Goal: Information Seeking & Learning: Check status

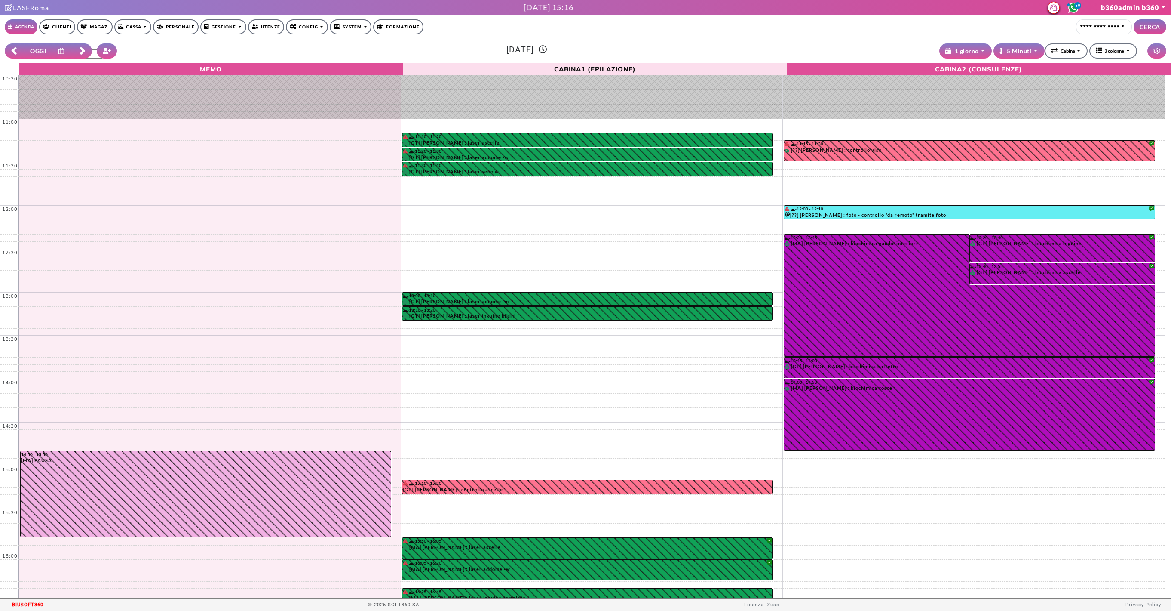
select select "*********"
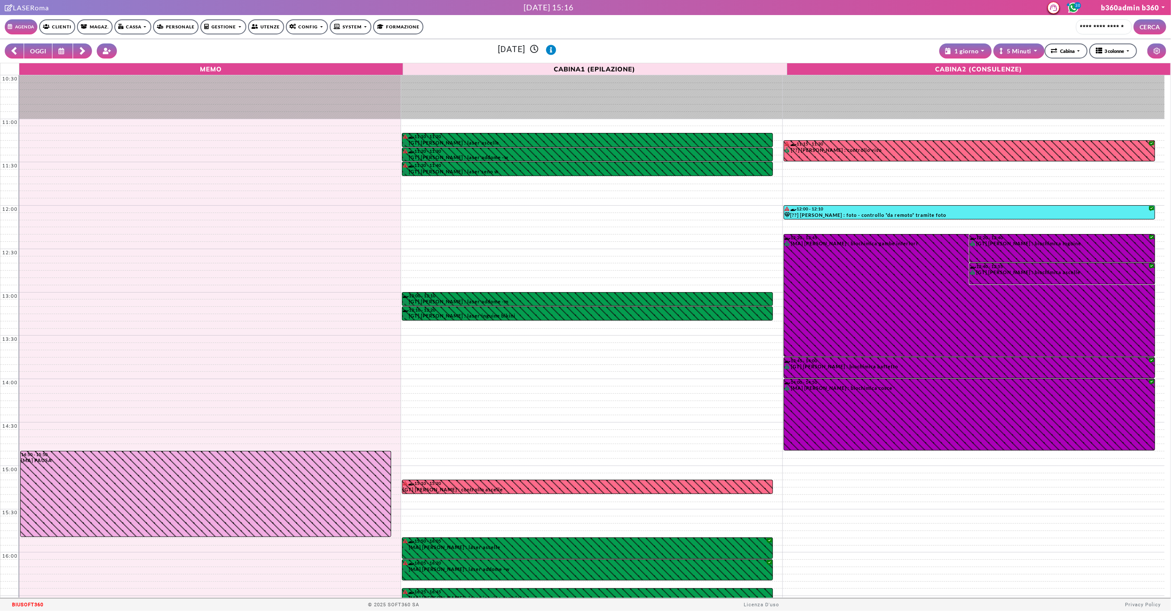
click at [61, 26] on link "Clienti" at bounding box center [57, 26] width 36 height 15
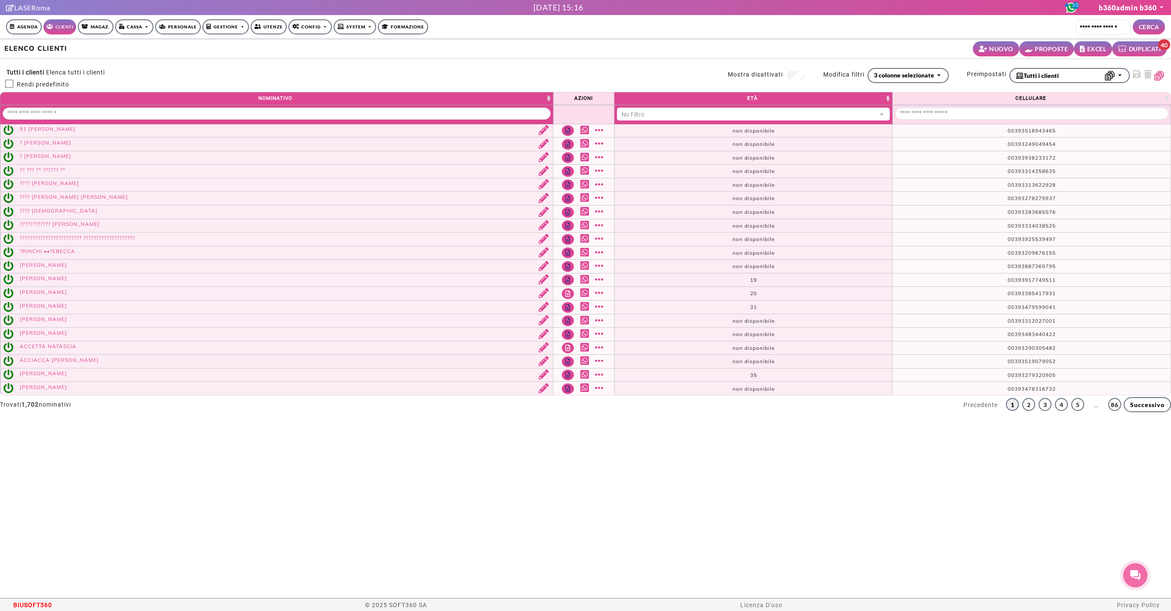
select select
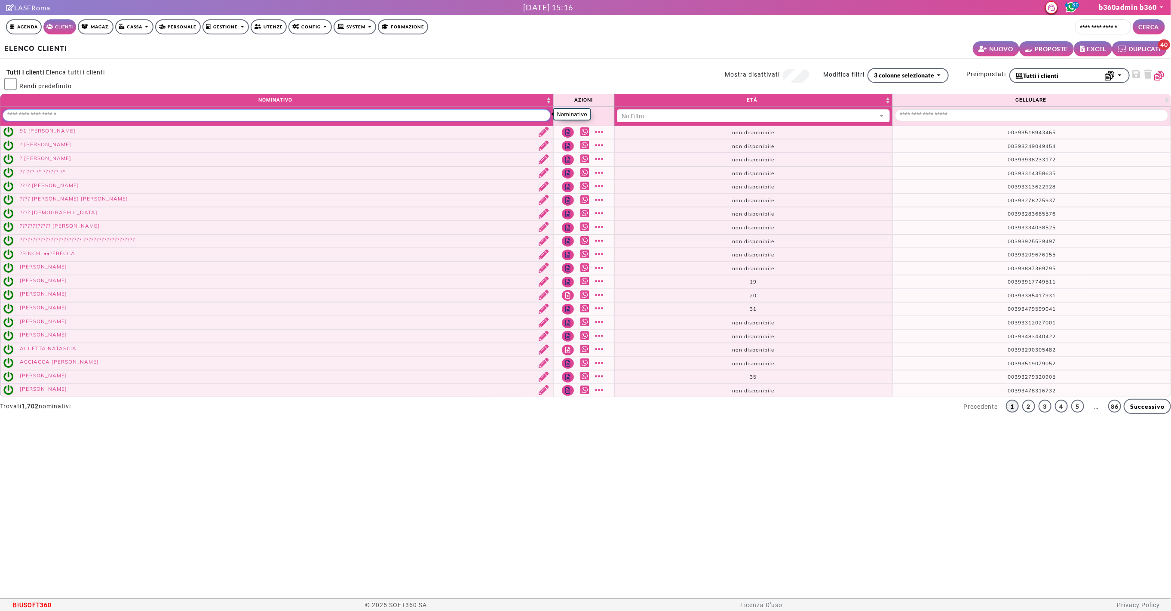
click at [204, 113] on input "Nominativo" at bounding box center [277, 115] width 548 height 12
type input "********"
select select "**"
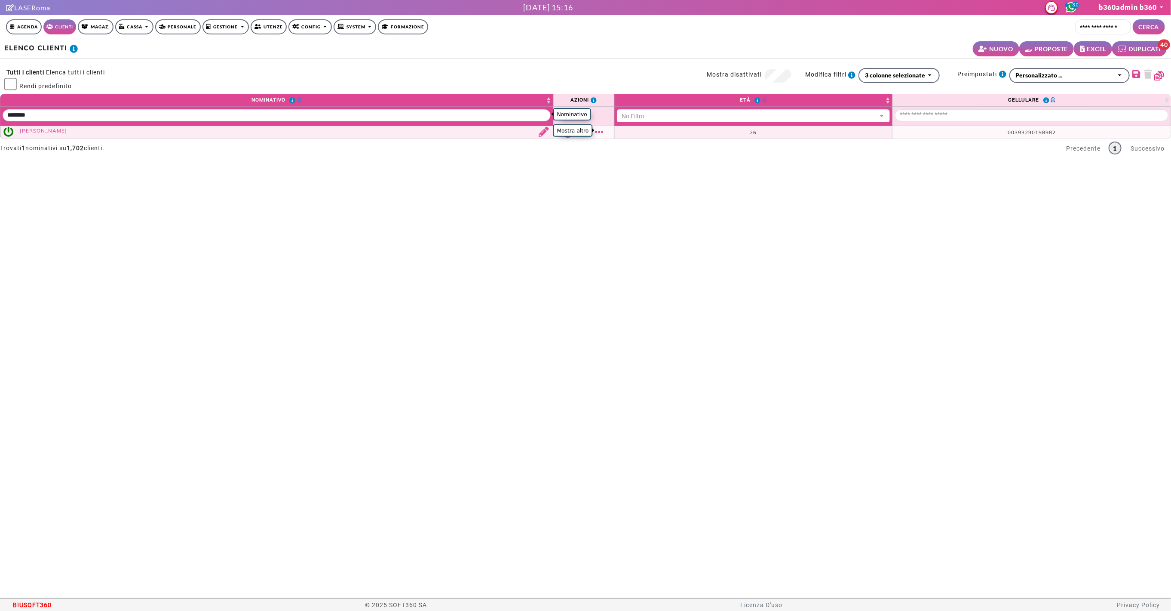
click at [600, 130] on link "Mostra altro" at bounding box center [600, 132] width 11 height 10
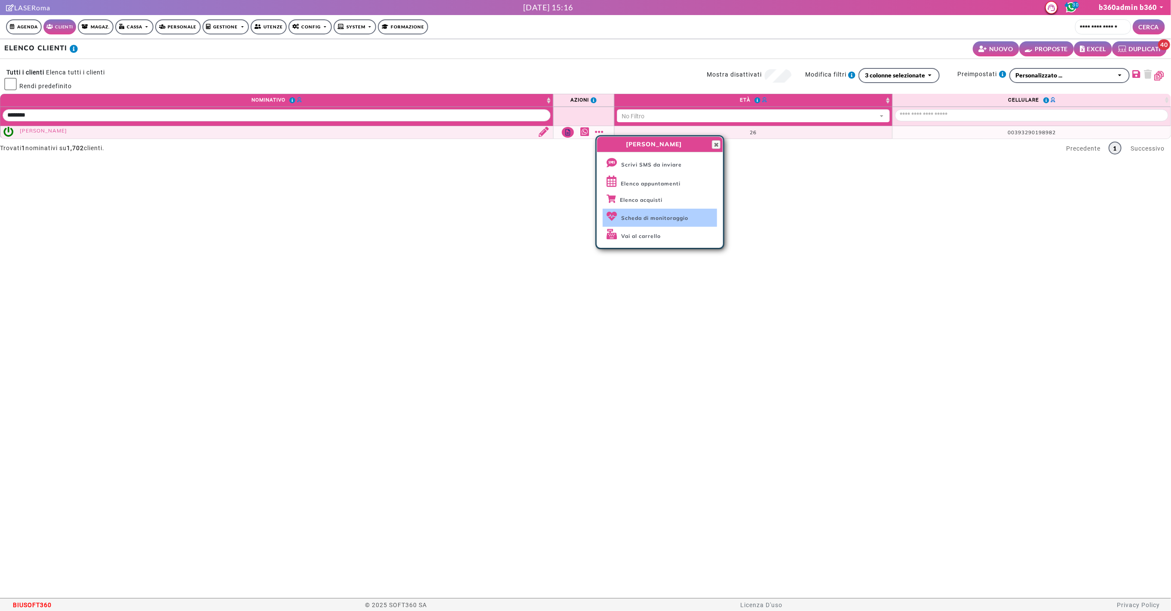
click at [628, 215] on span "Scheda di monitoraggio" at bounding box center [654, 218] width 67 height 6
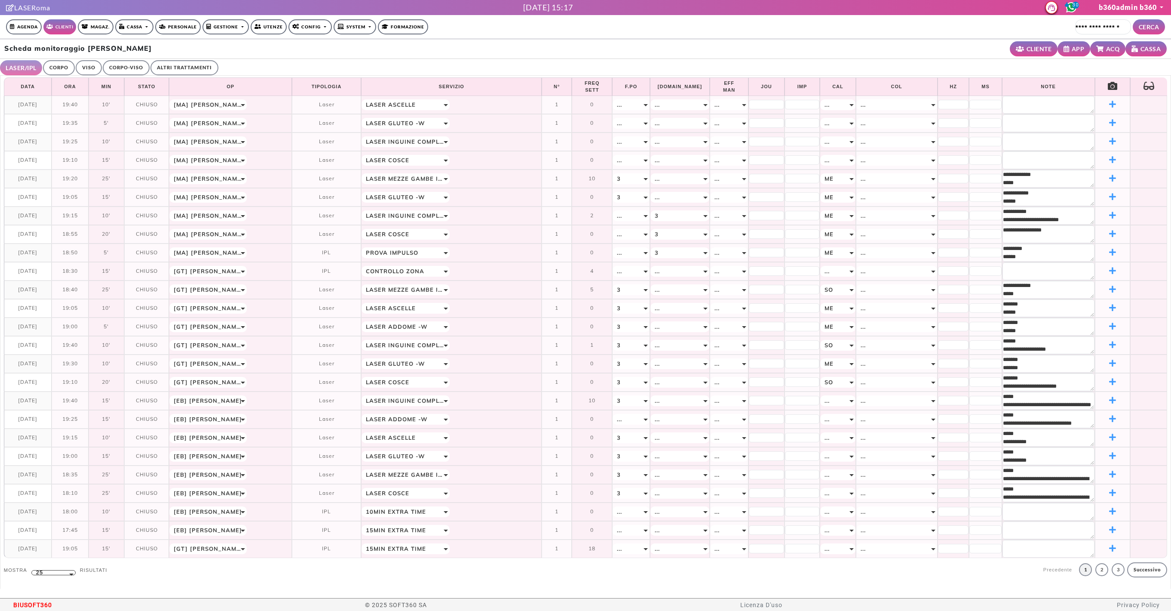
select select "**"
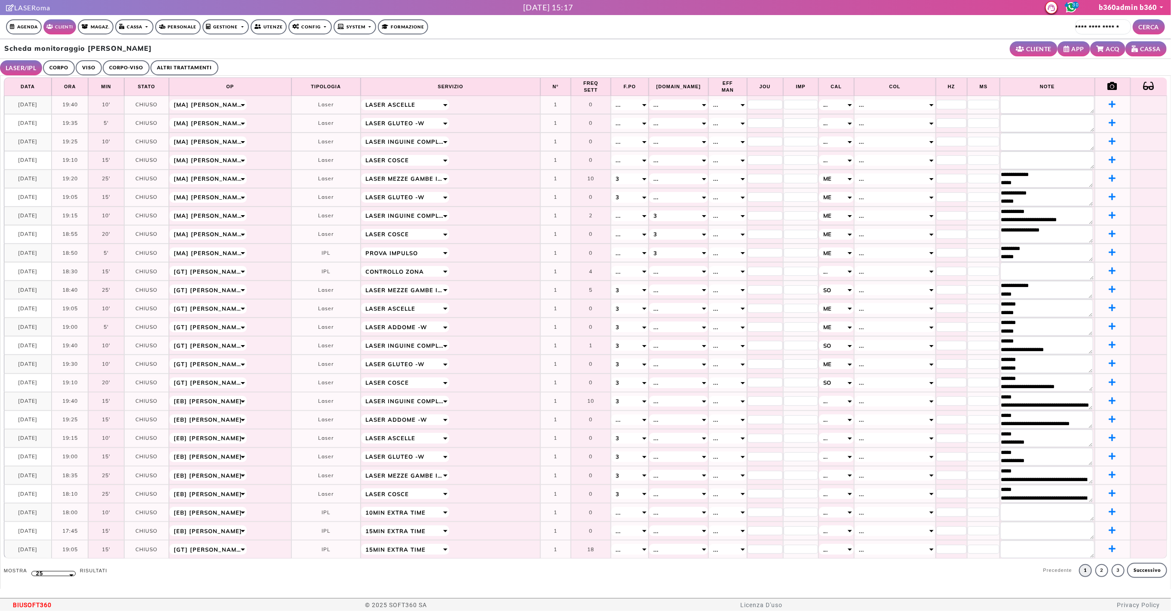
scroll to position [16, 0]
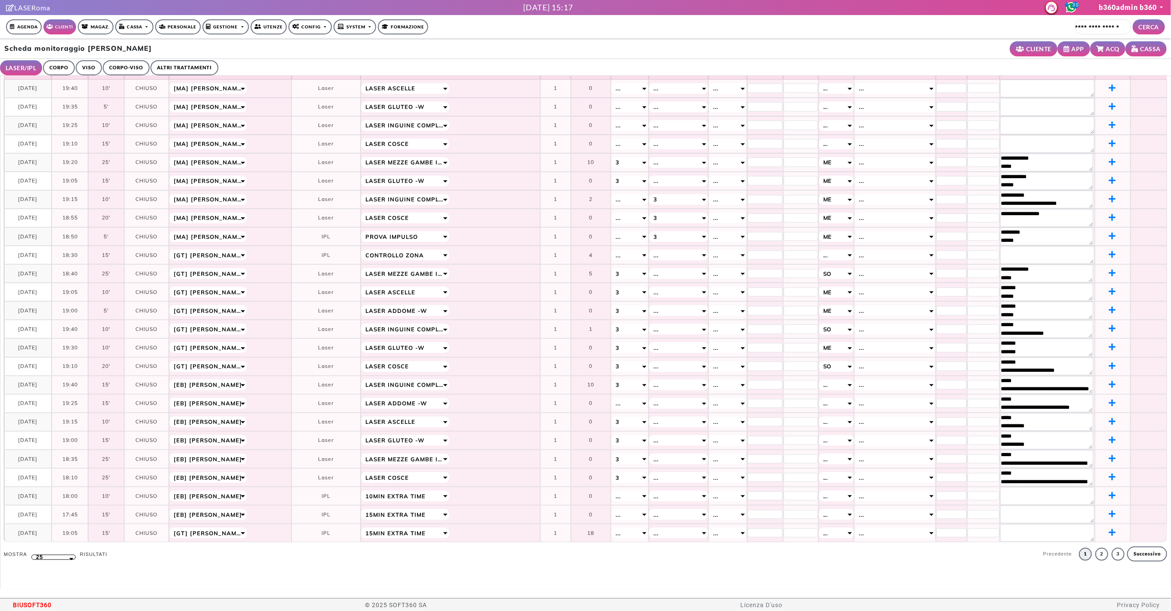
click at [66, 70] on link "CORPO" at bounding box center [59, 67] width 32 height 15
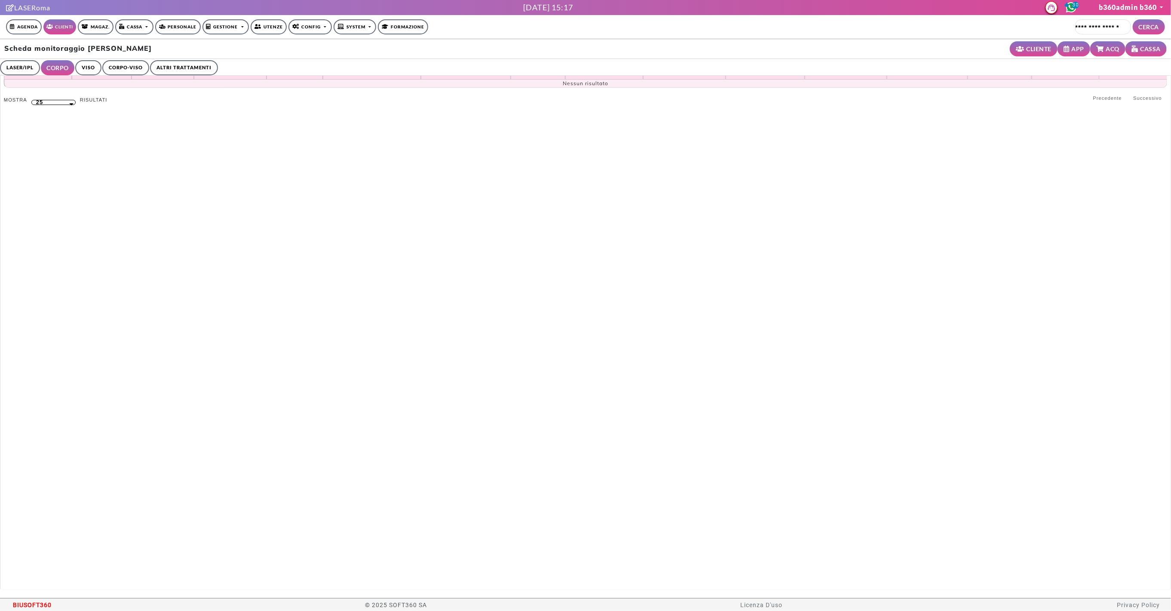
scroll to position [0, 0]
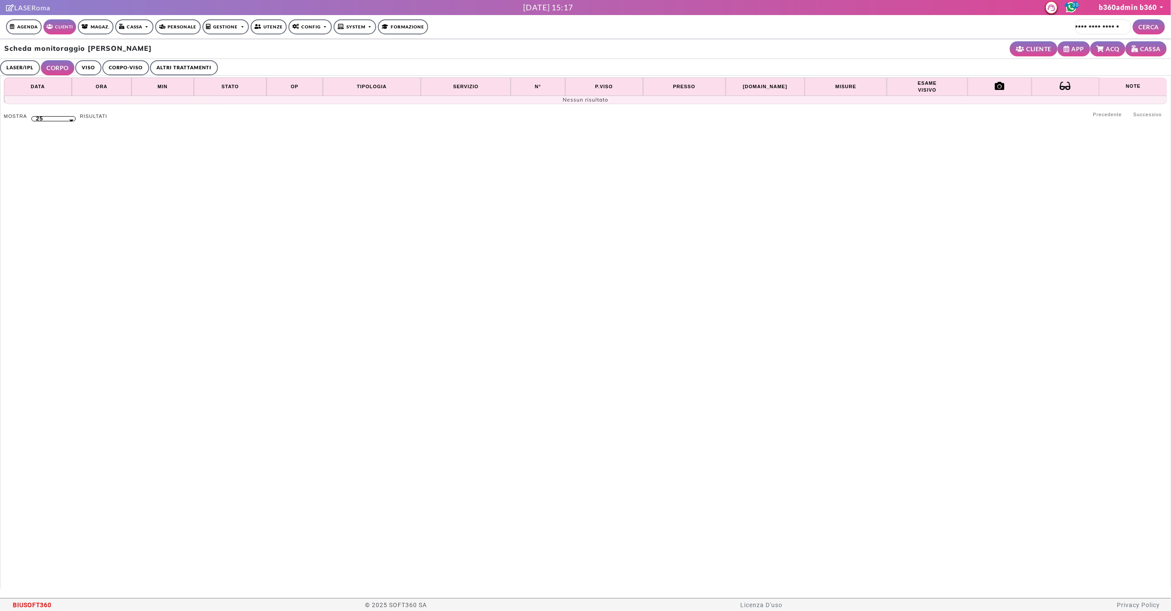
click at [166, 62] on link "ALTRI TRATTAMENTI" at bounding box center [184, 67] width 68 height 15
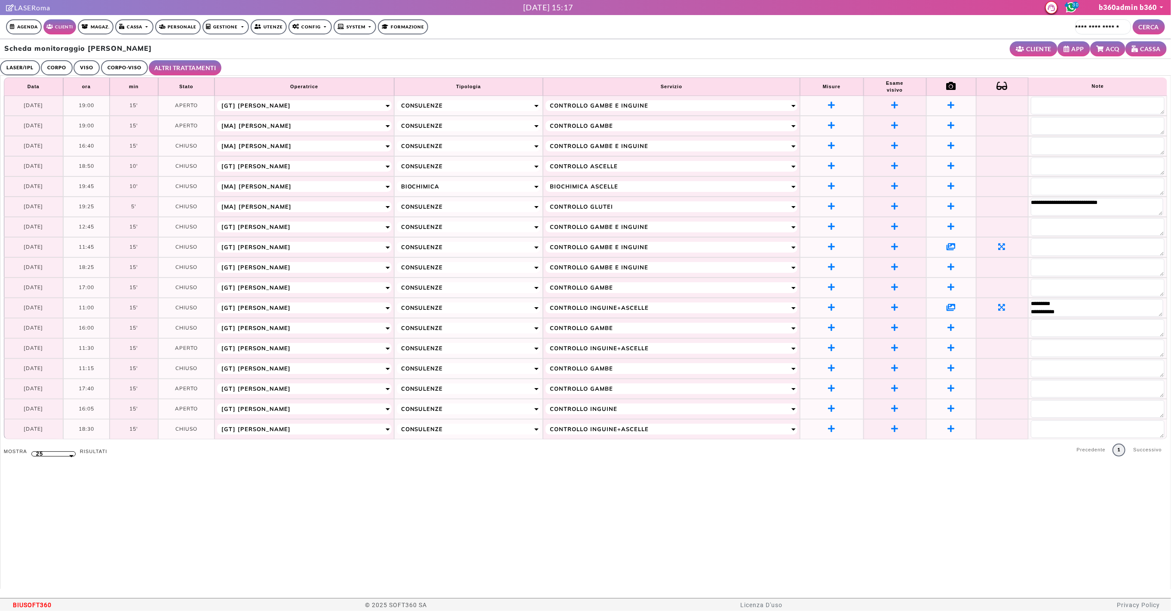
click at [947, 307] on icon at bounding box center [951, 307] width 9 height 8
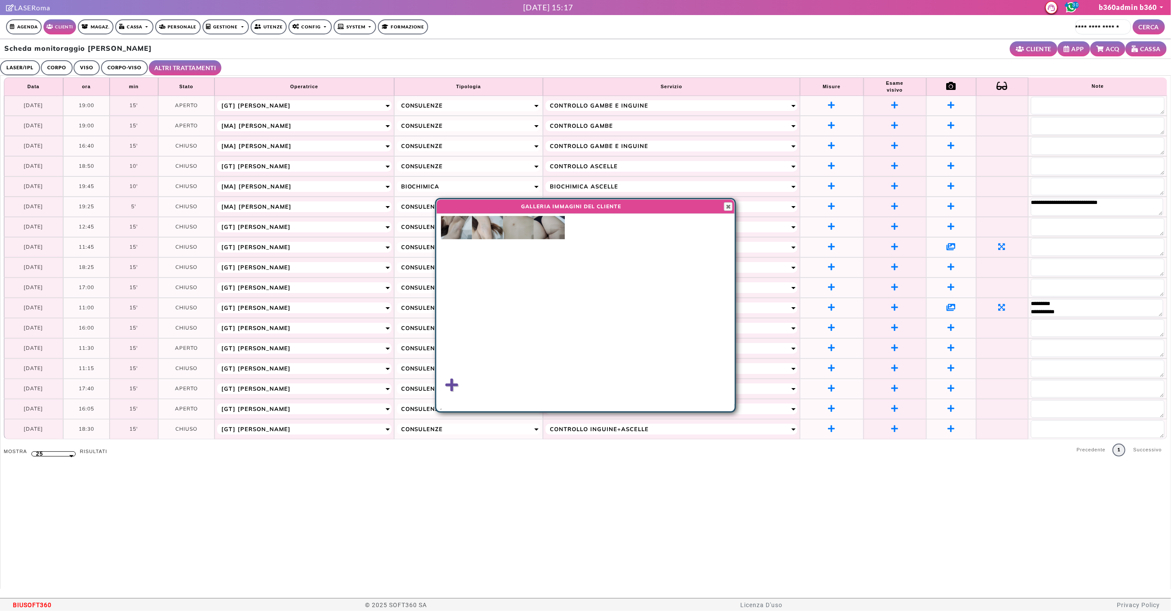
click at [542, 231] on img at bounding box center [549, 227] width 31 height 23
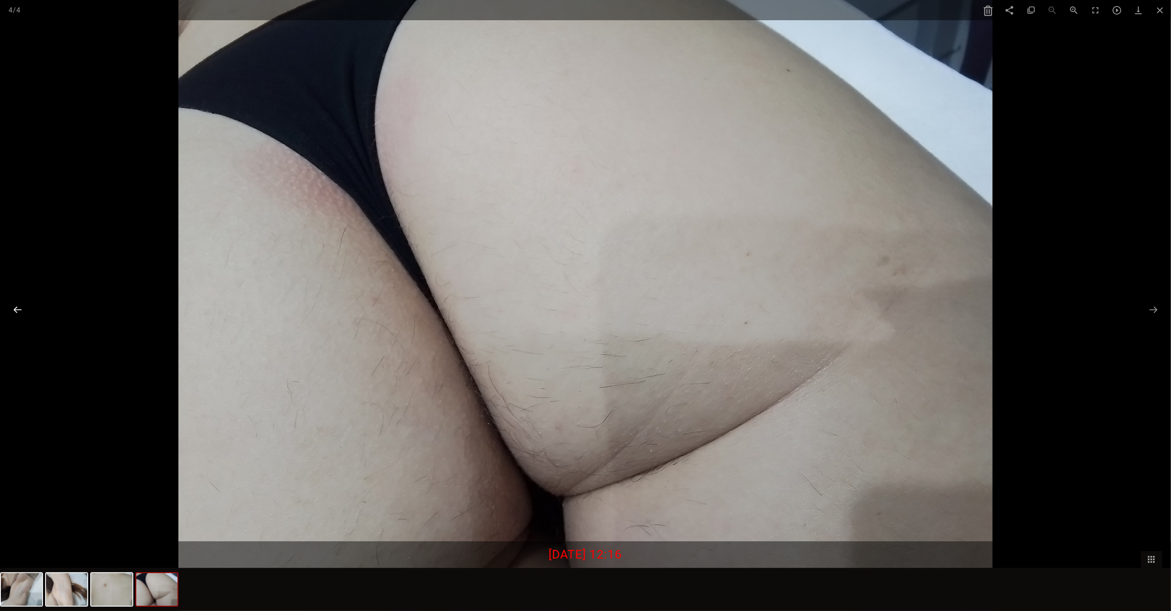
click at [21, 308] on button at bounding box center [18, 309] width 18 height 17
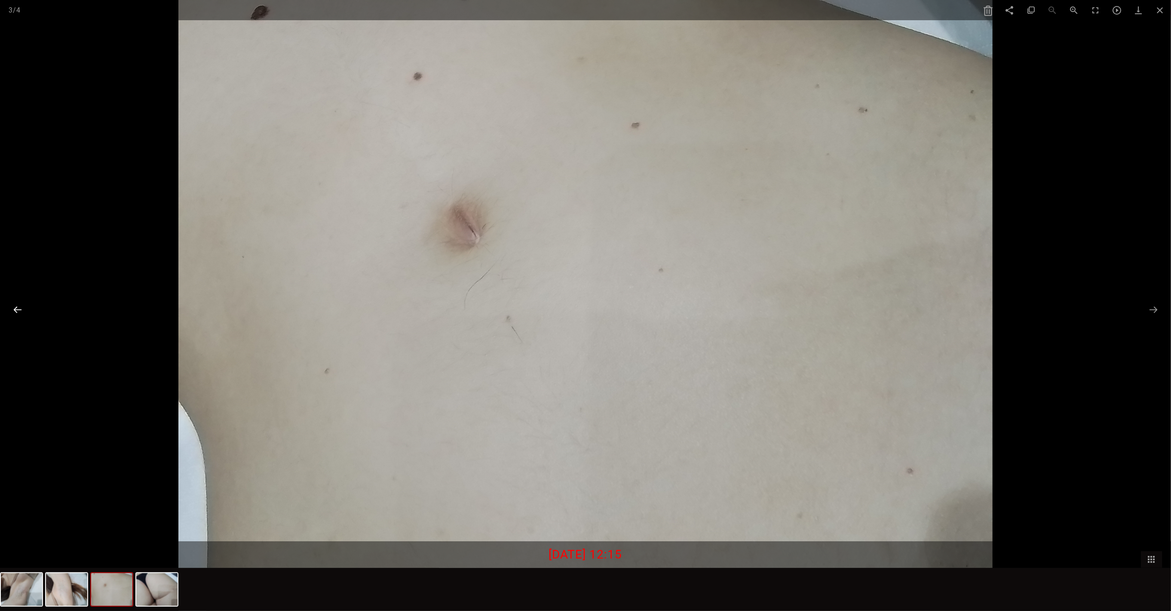
click at [21, 308] on button at bounding box center [18, 309] width 18 height 17
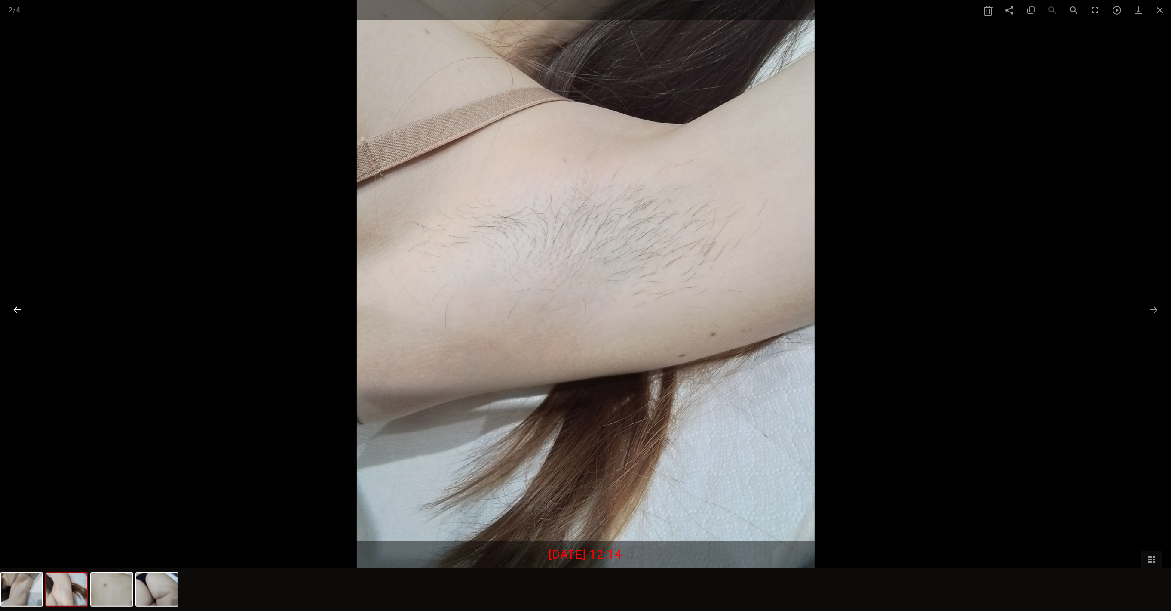
click at [21, 308] on button at bounding box center [18, 309] width 18 height 17
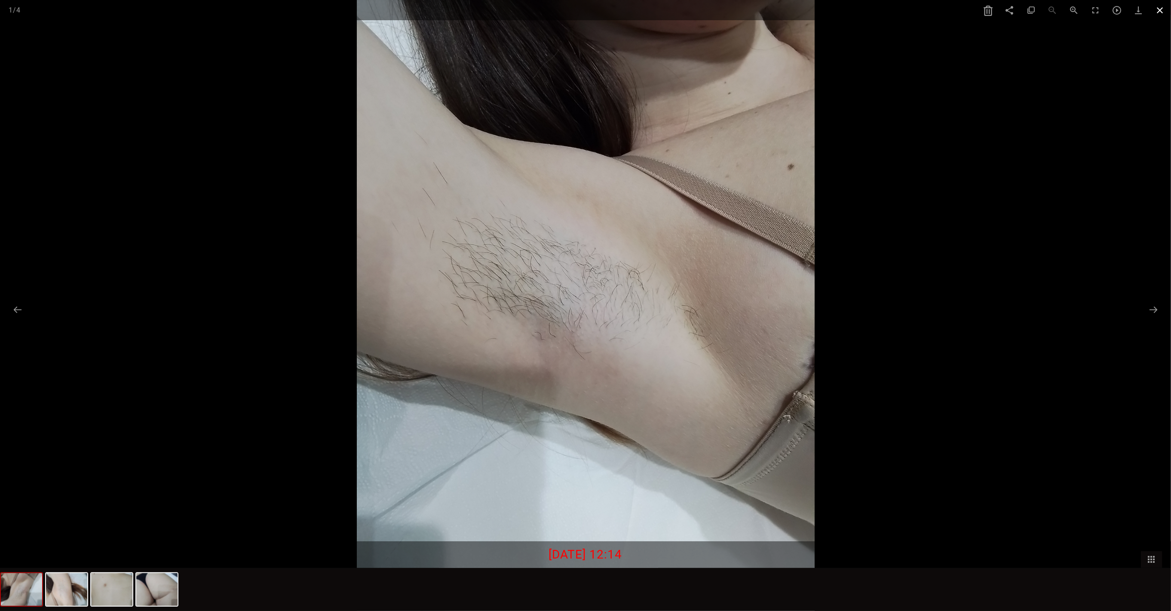
click at [1157, 11] on span at bounding box center [1161, 10] width 22 height 20
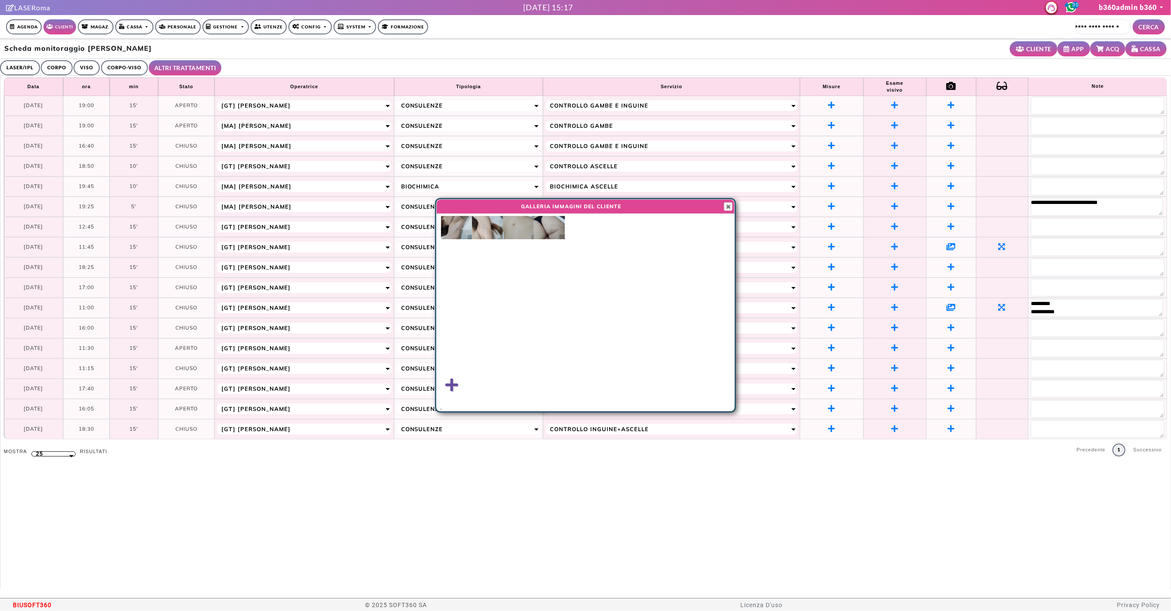
click at [1074, 9] on circle at bounding box center [1071, 7] width 9 height 9
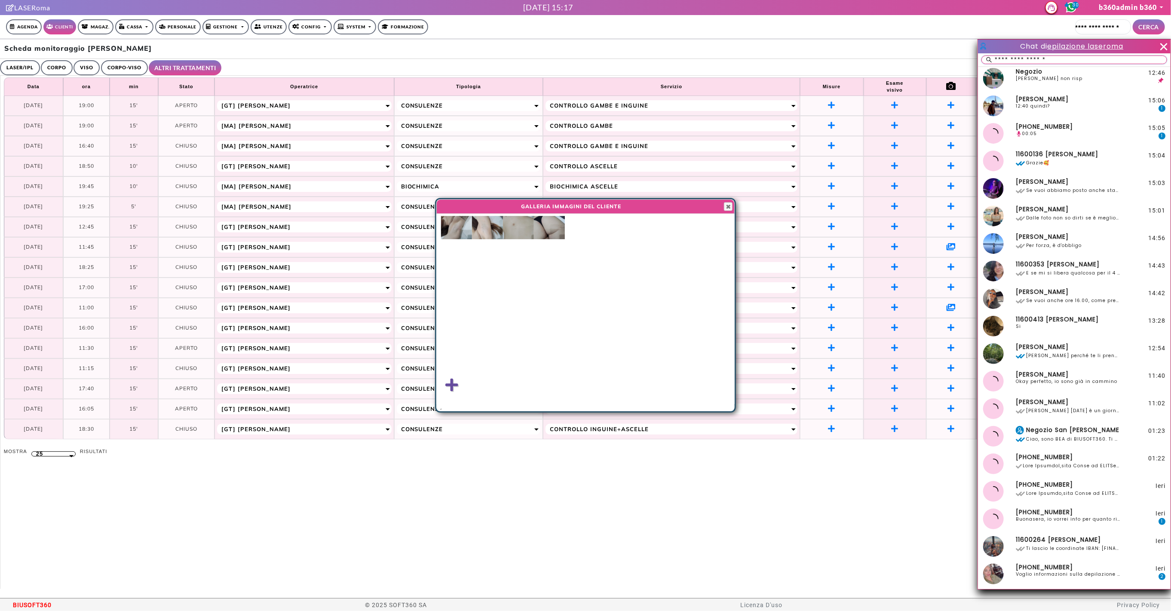
click at [1061, 62] on input "text" at bounding box center [1080, 60] width 173 height 8
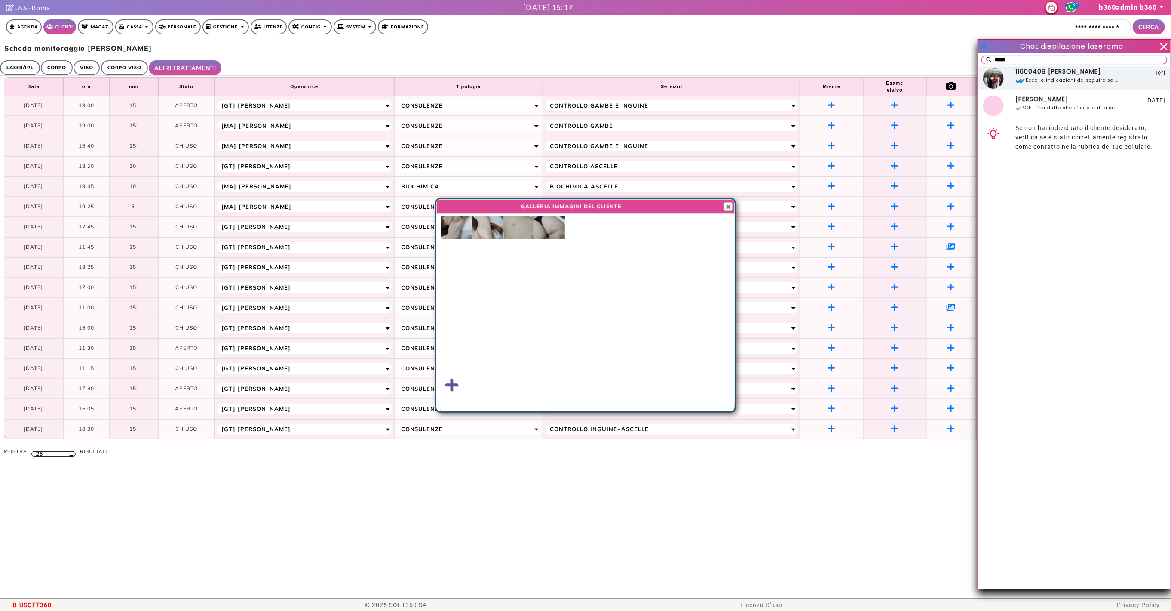
type input "*****"
click at [1050, 87] on div "11600408 FOSCHINI Diana Ecco le indicazioni da seguire se nel reminder NON legg…" at bounding box center [1067, 78] width 106 height 21
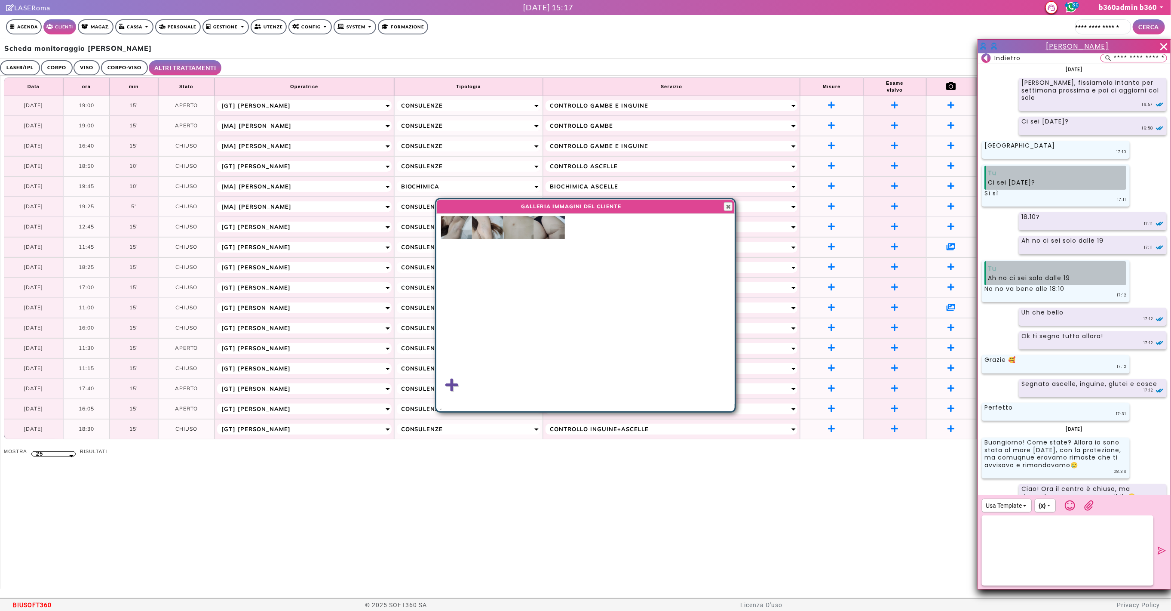
scroll to position [1848, 0]
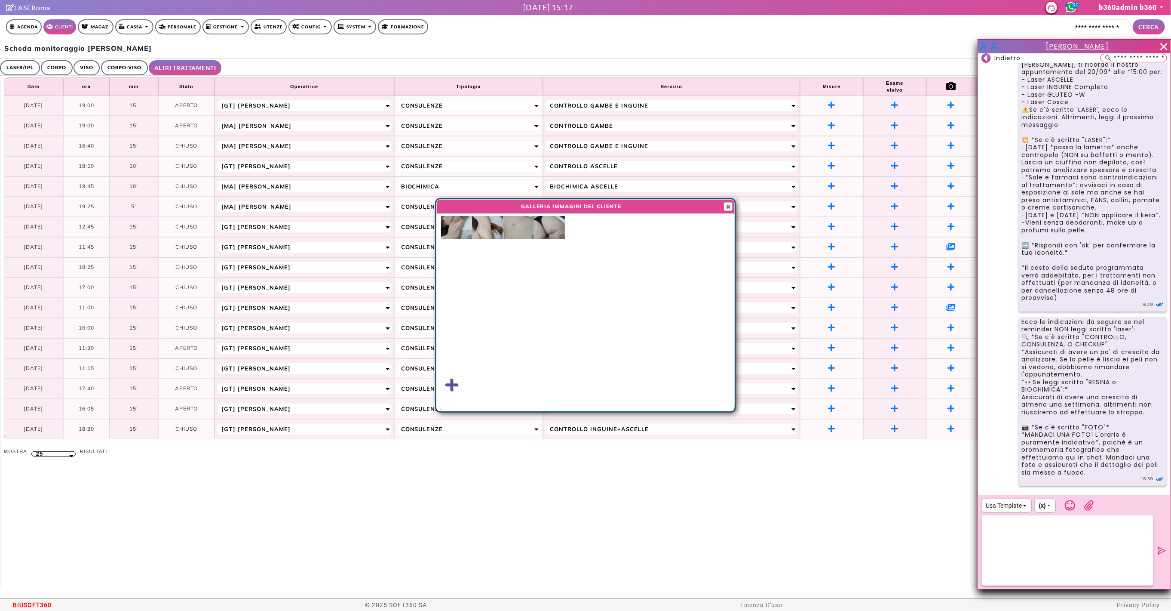
click at [1075, 48] on span "Diana FOSCHINI" at bounding box center [1077, 46] width 63 height 10
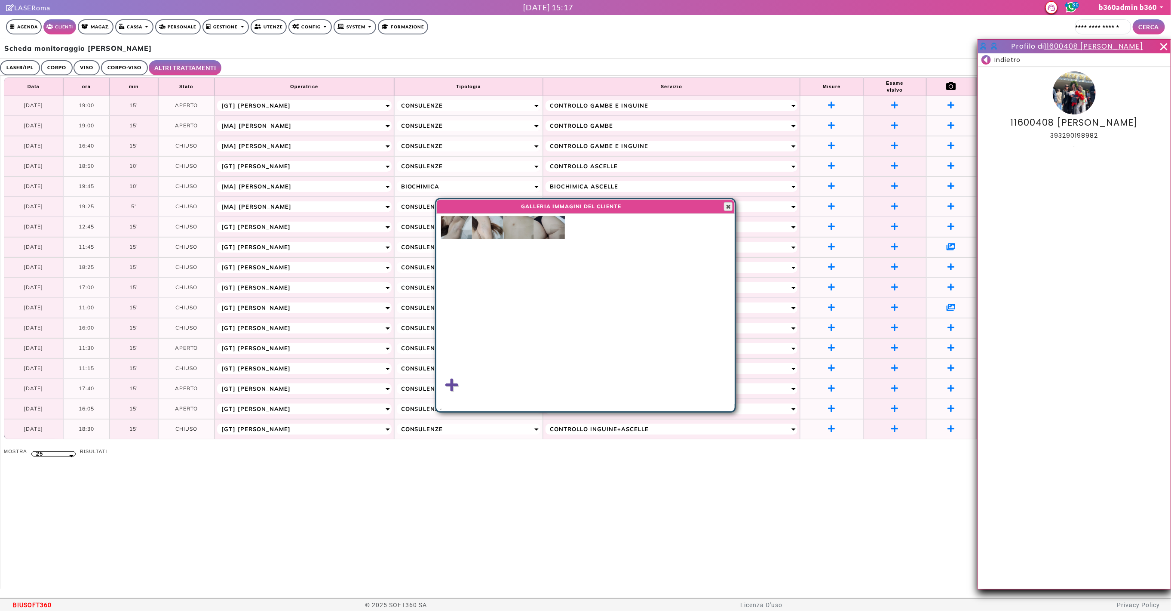
click at [728, 207] on span "button" at bounding box center [728, 206] width 7 height 7
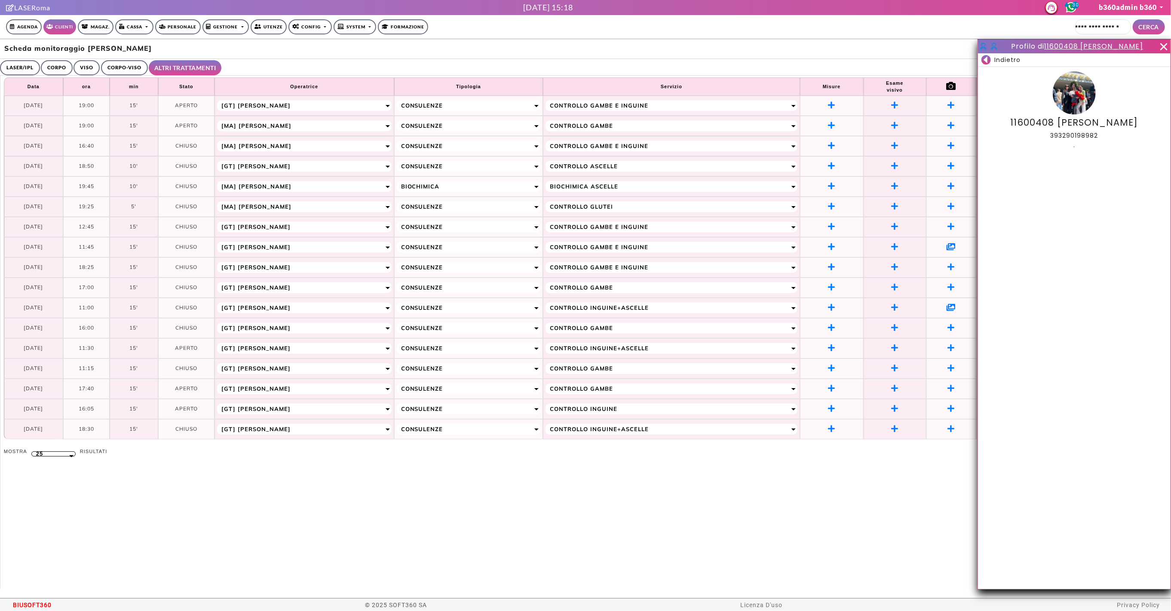
click at [1166, 47] on icon at bounding box center [1164, 46] width 13 height 13
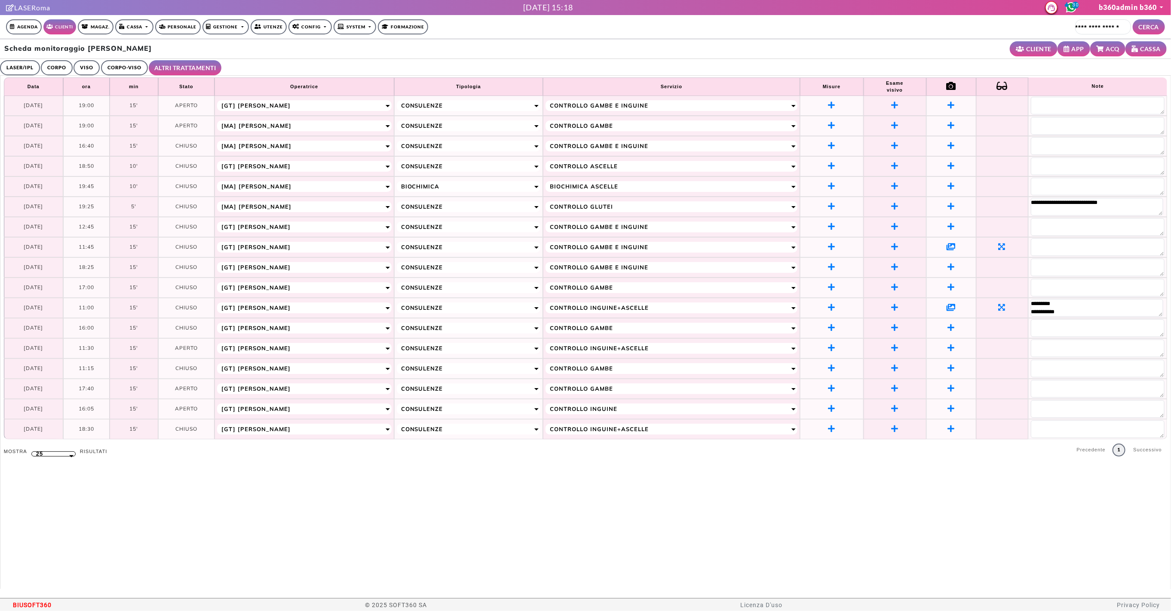
scroll to position [1, 0]
click at [950, 243] on icon at bounding box center [951, 245] width 9 height 8
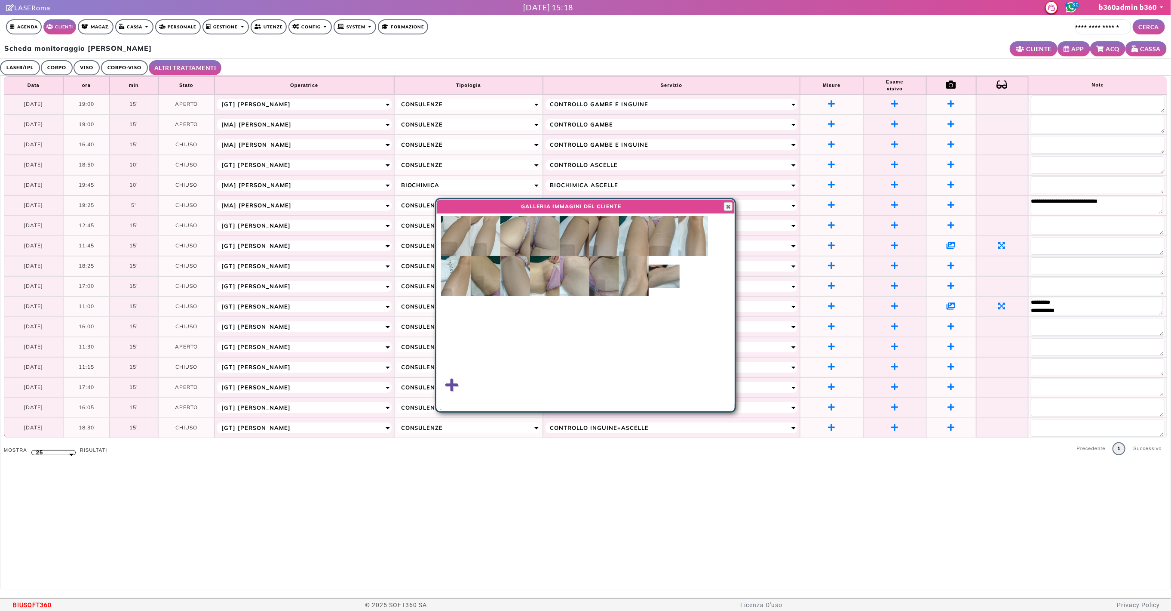
click at [547, 274] on img at bounding box center [545, 276] width 30 height 40
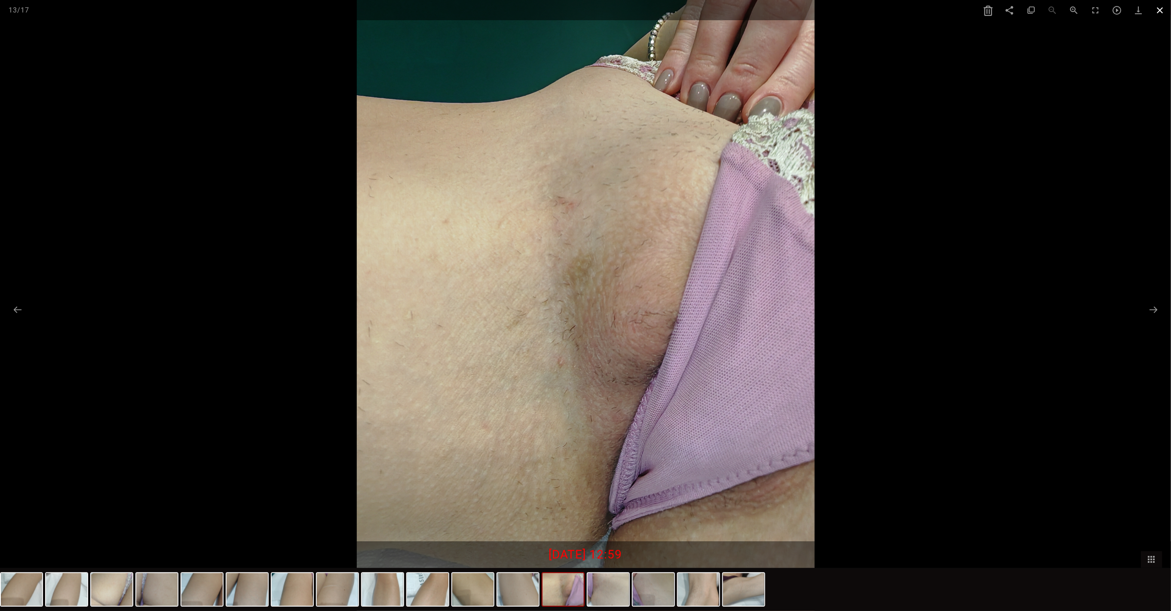
click at [1155, 11] on span at bounding box center [1161, 10] width 22 height 20
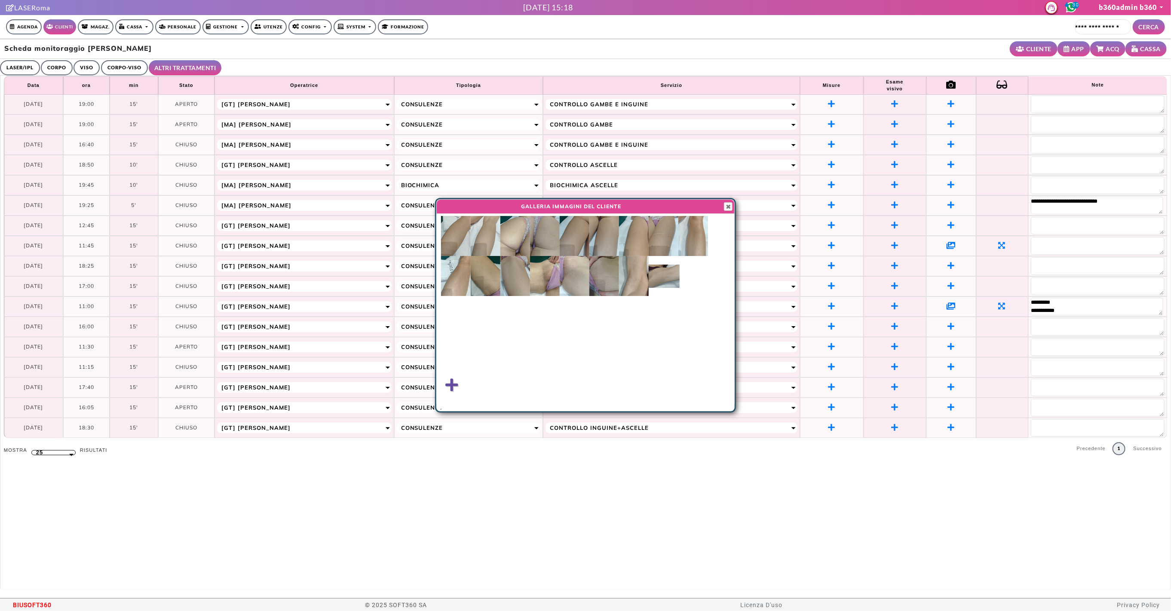
click at [575, 276] on img at bounding box center [575, 276] width 30 height 40
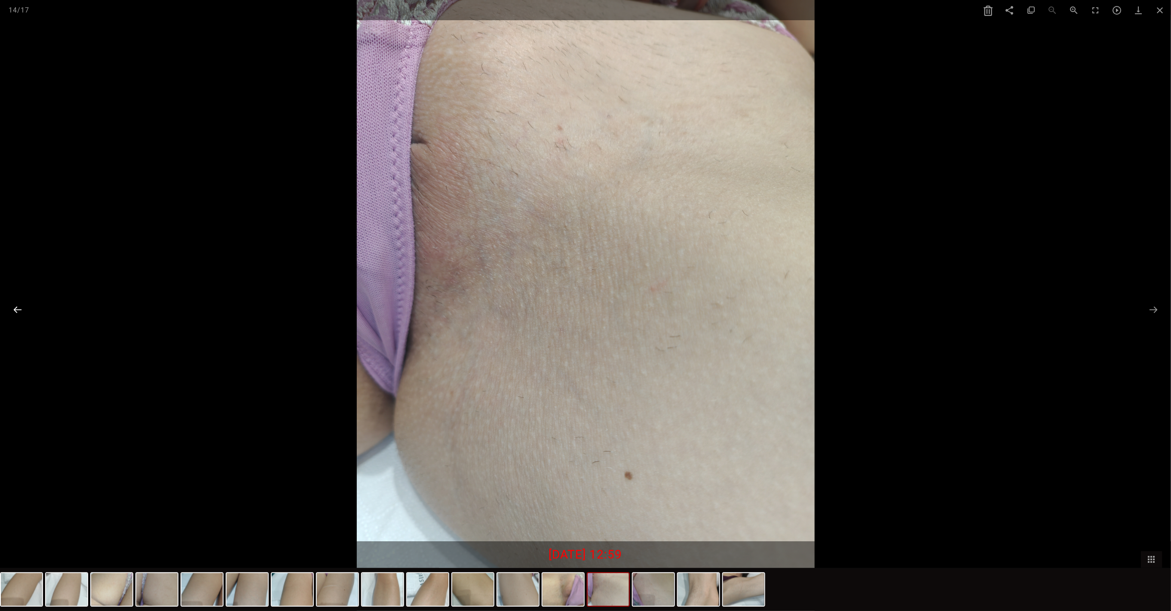
click at [18, 304] on button at bounding box center [18, 309] width 18 height 17
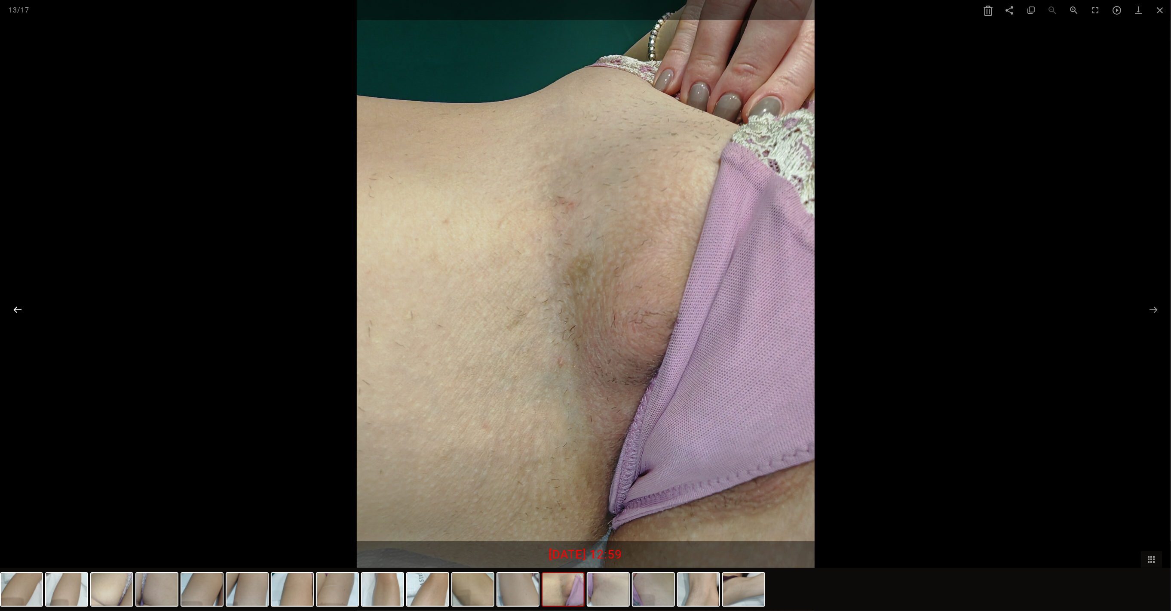
click at [18, 304] on button at bounding box center [18, 309] width 18 height 17
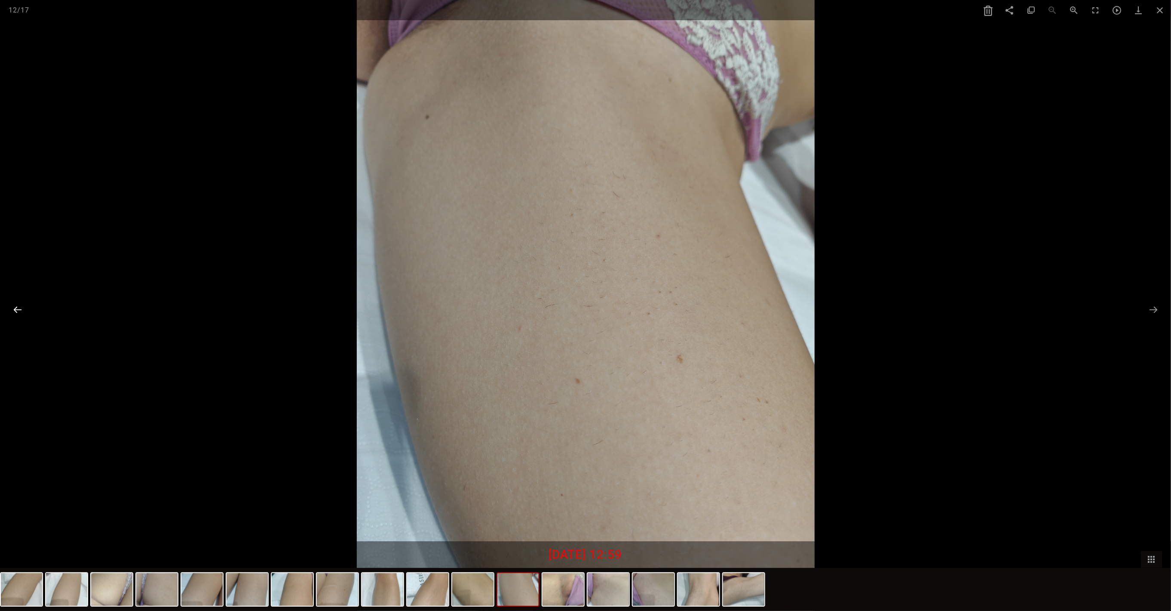
click at [18, 304] on button at bounding box center [18, 309] width 18 height 17
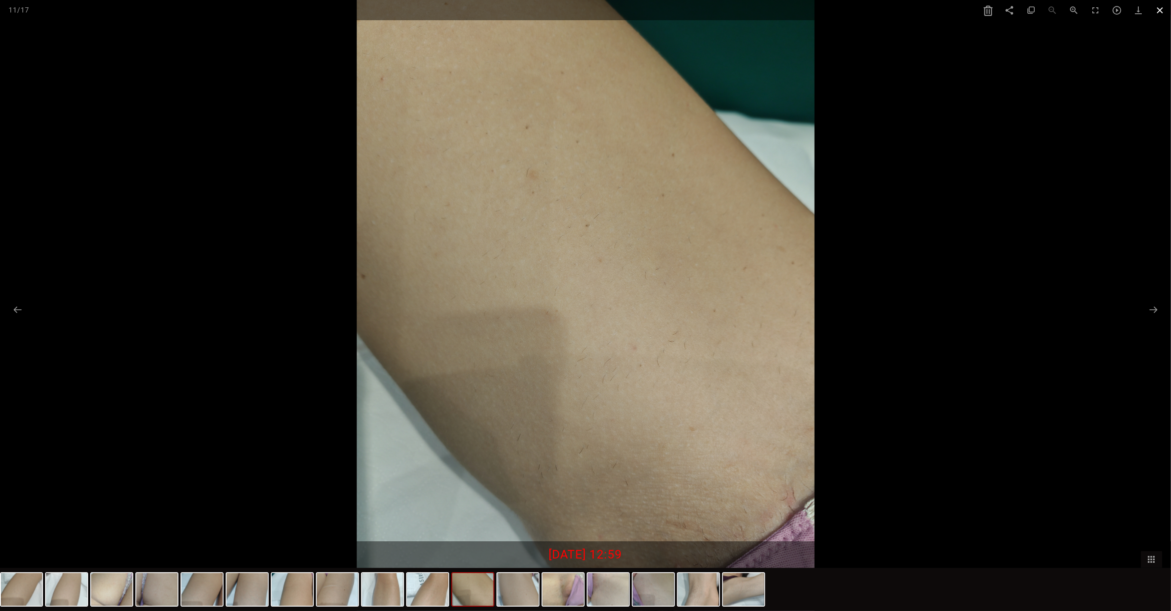
click at [1156, 8] on span at bounding box center [1161, 10] width 22 height 20
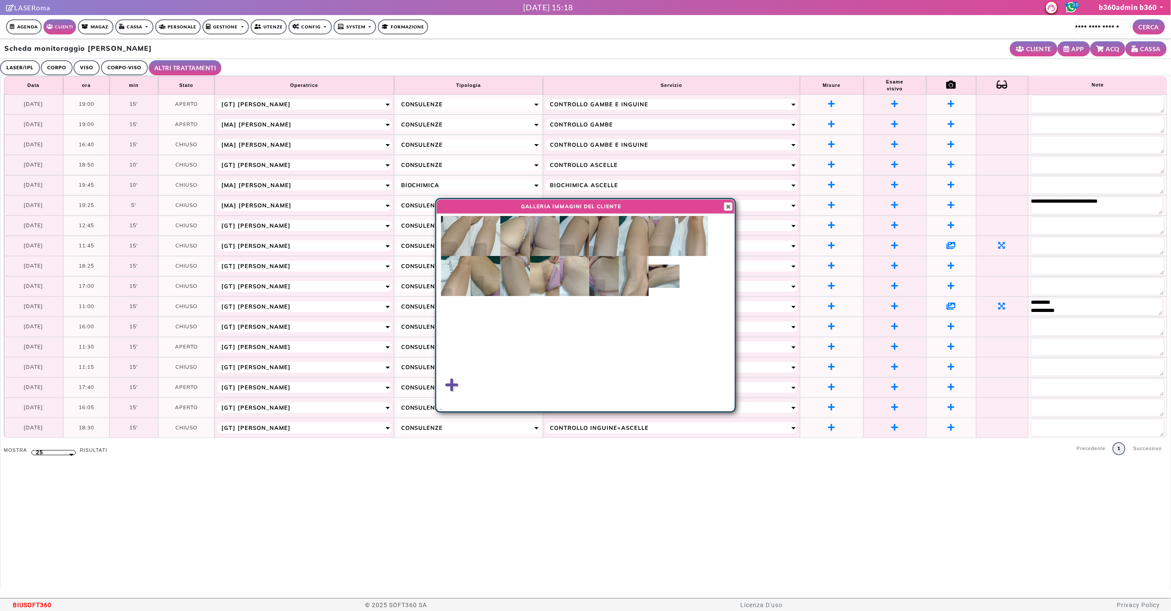
click at [724, 213] on div "GALLERIA IMMAGINI DEL CLIENTE Close" at bounding box center [585, 206] width 298 height 15
click at [727, 211] on div "GALLERIA IMMAGINI DEL CLIENTE Close" at bounding box center [585, 206] width 298 height 15
click at [727, 209] on span "button" at bounding box center [728, 206] width 7 height 7
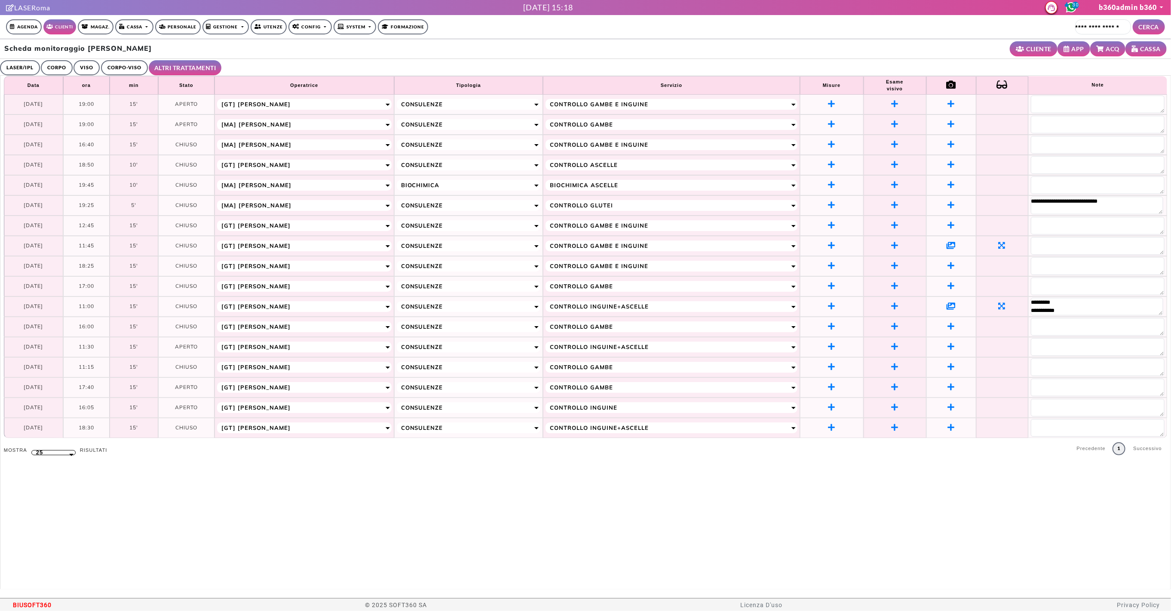
click at [124, 64] on link "CORPO-VISO" at bounding box center [124, 67] width 47 height 15
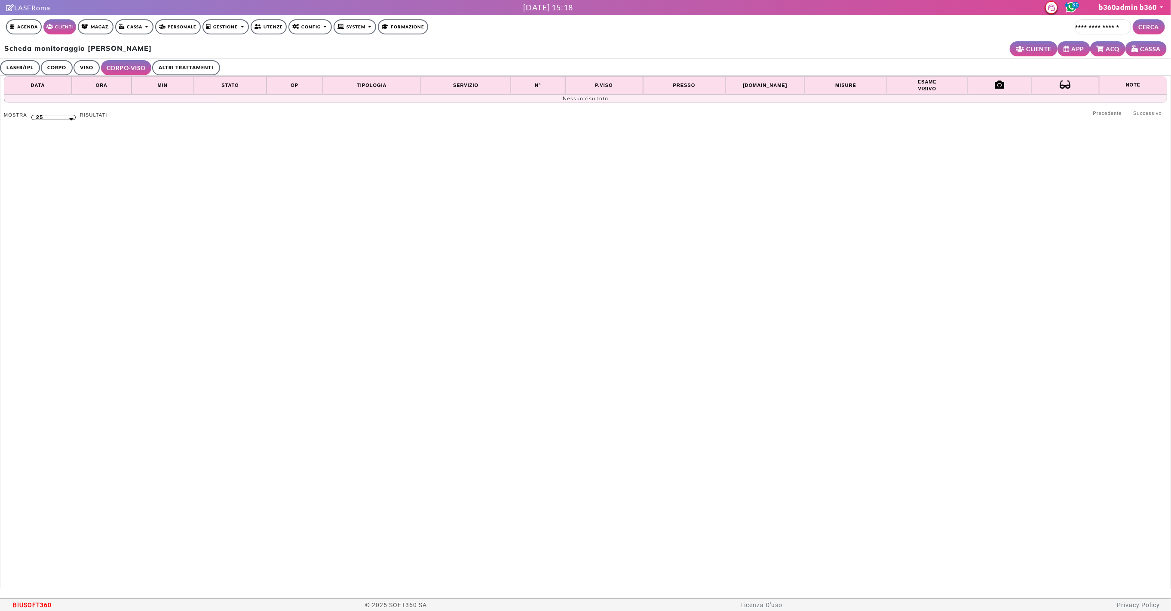
click at [76, 67] on link "VISO" at bounding box center [87, 67] width 26 height 15
click at [49, 70] on link "CORPO" at bounding box center [57, 67] width 32 height 15
click at [12, 69] on link "LASER/IPL" at bounding box center [20, 67] width 40 height 15
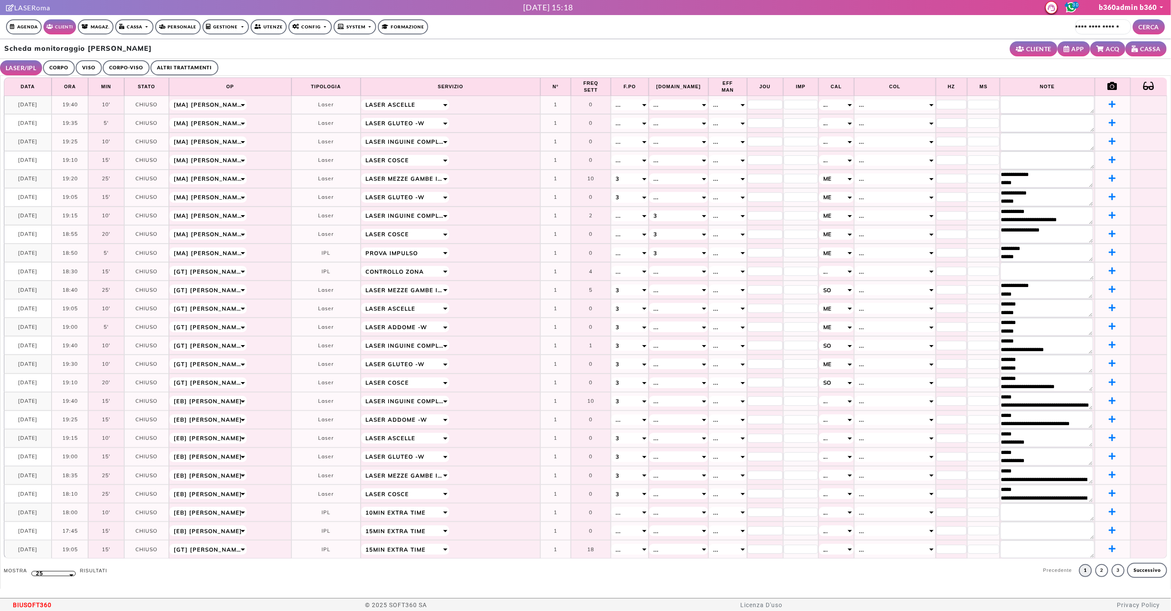
click at [57, 28] on link "Clienti" at bounding box center [59, 26] width 33 height 15
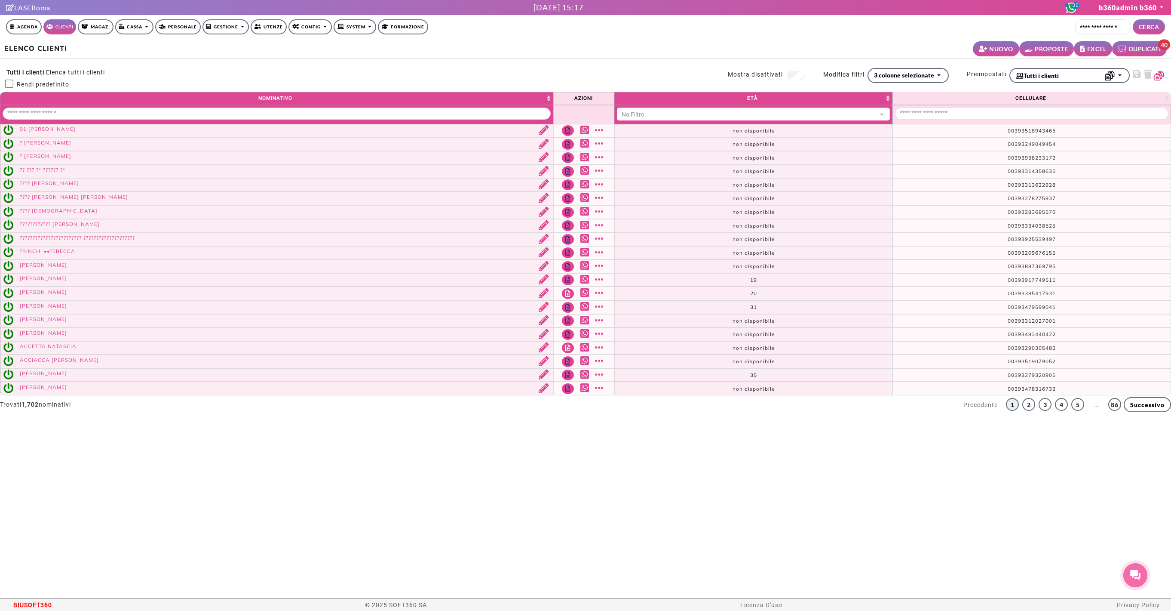
select select
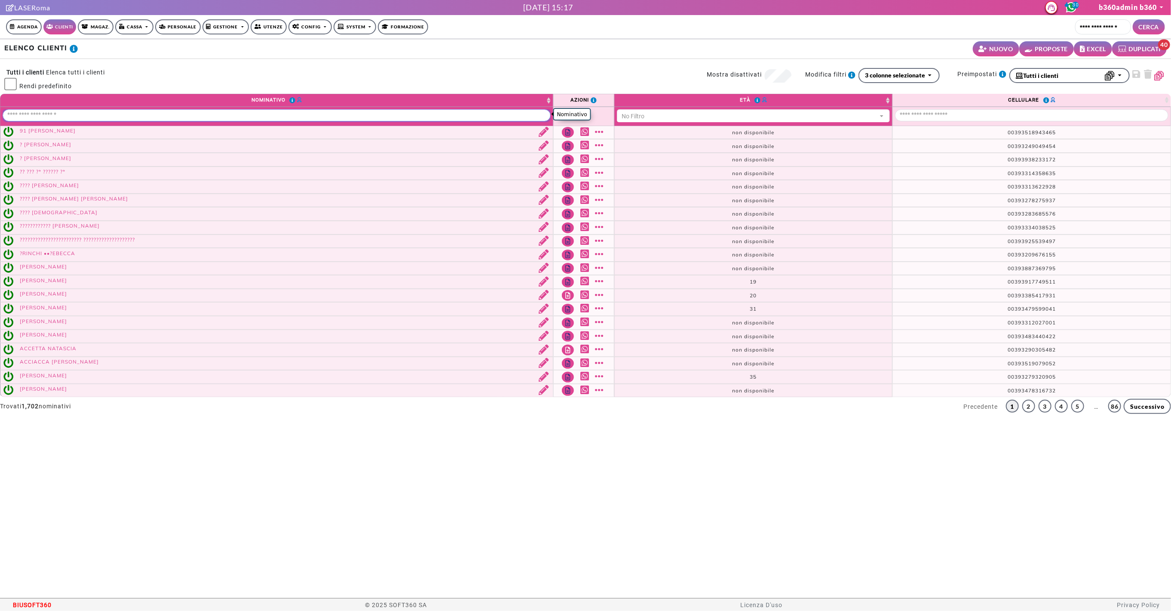
click at [123, 114] on input "Nominativo" at bounding box center [277, 115] width 548 height 12
type input "**********"
select select "**"
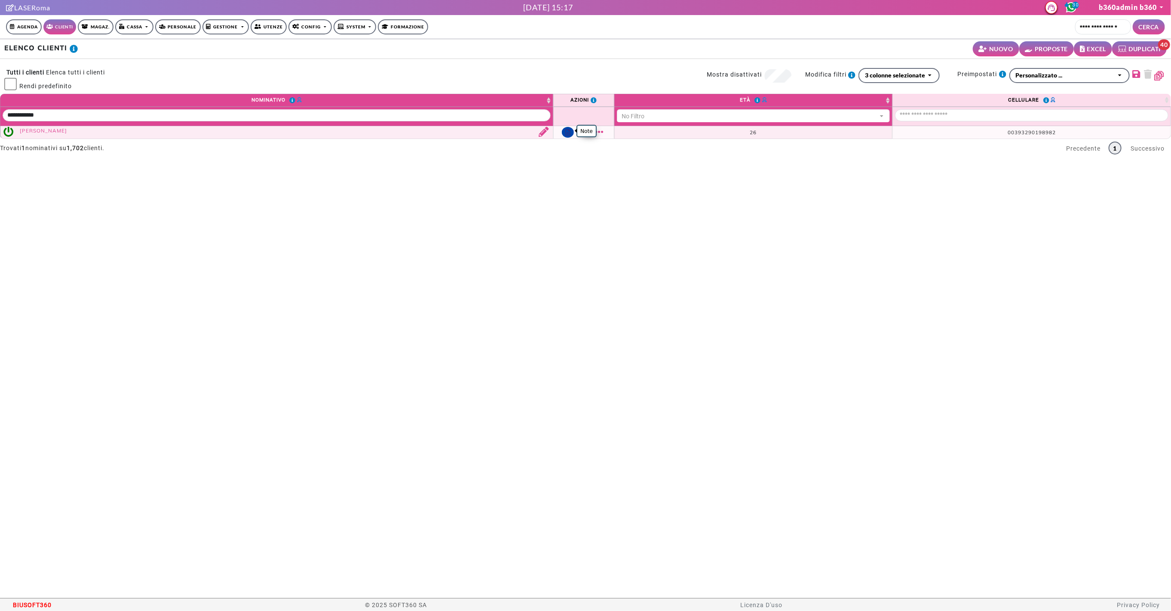
click at [568, 131] on icon "Note" at bounding box center [568, 132] width 5 height 6
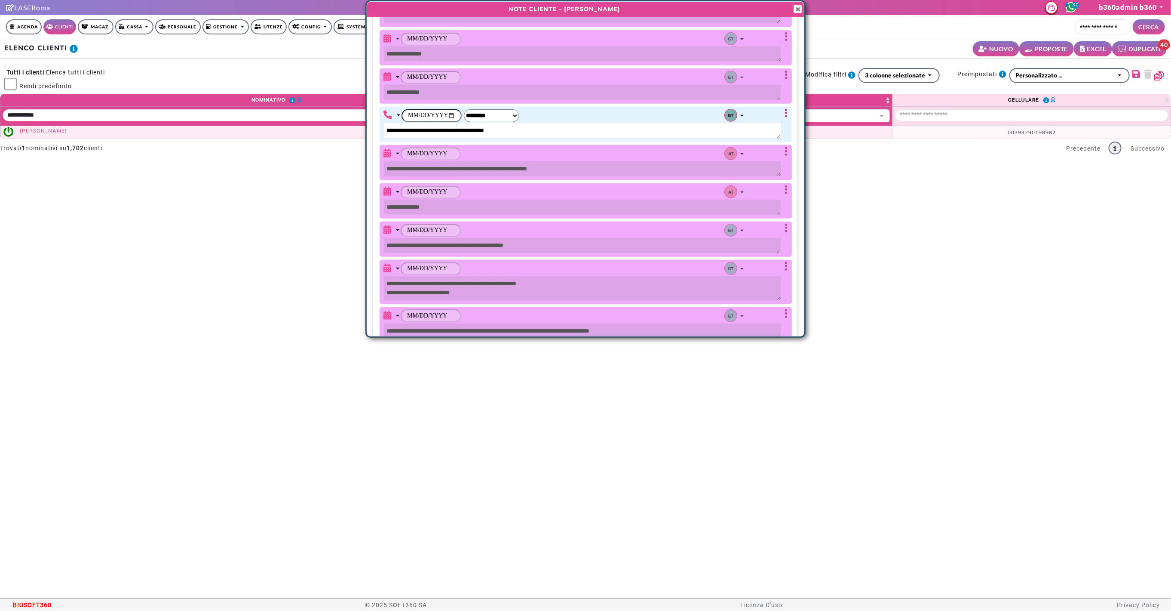
scroll to position [293, 0]
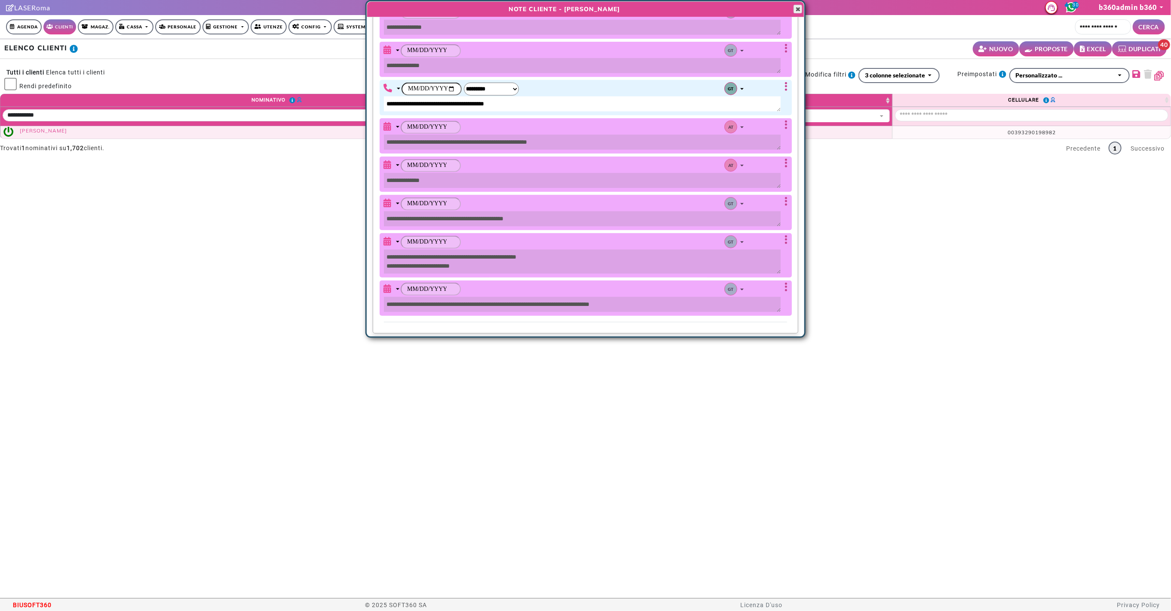
click at [802, 6] on div "NOTE CLIENTE - FOSCHINI DIANA Close" at bounding box center [586, 9] width 438 height 16
click at [798, 9] on span "button" at bounding box center [798, 9] width 7 height 7
